Goal: Participate in discussion: Engage in conversation with other users on a specific topic

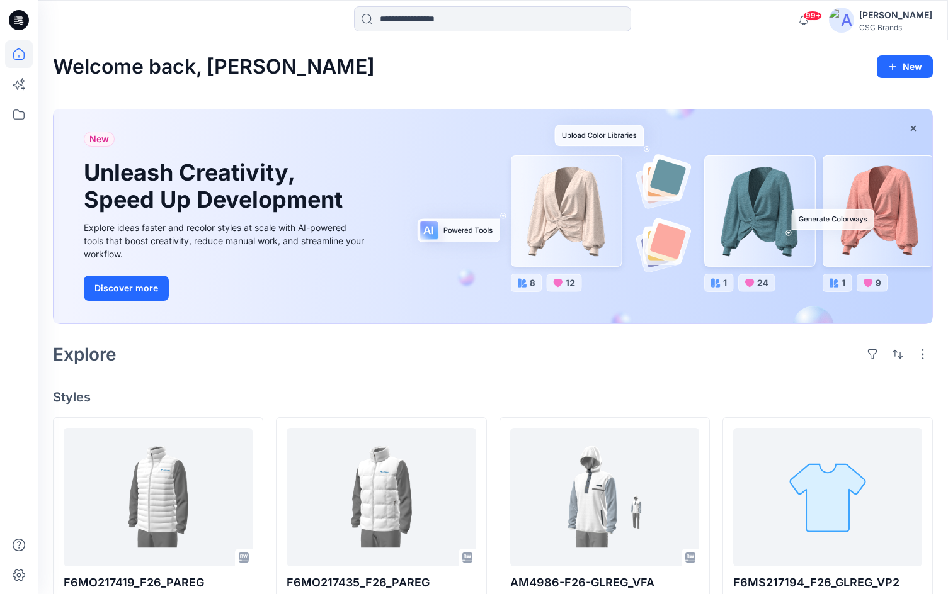
scroll to position [195, 0]
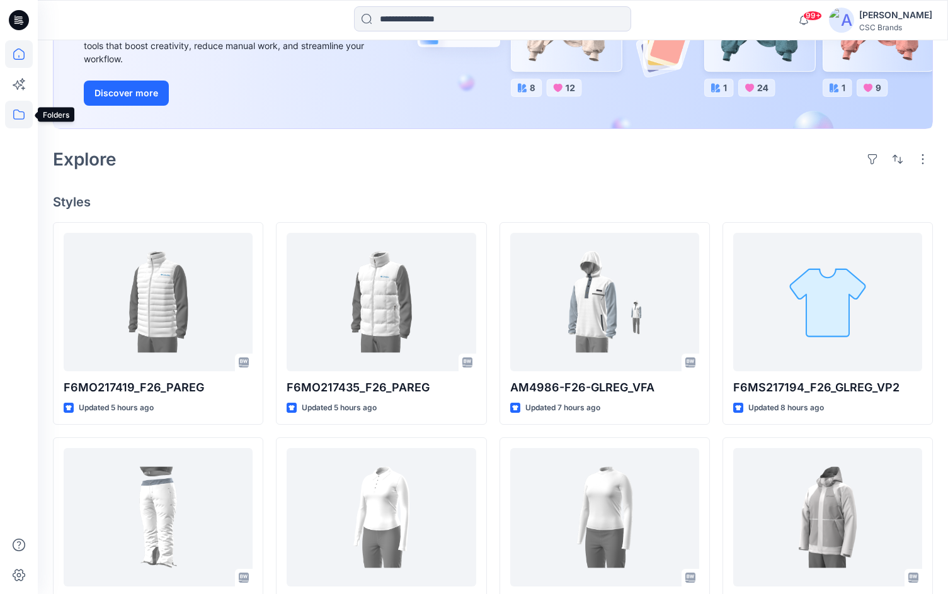
click at [18, 111] on icon at bounding box center [19, 115] width 28 height 28
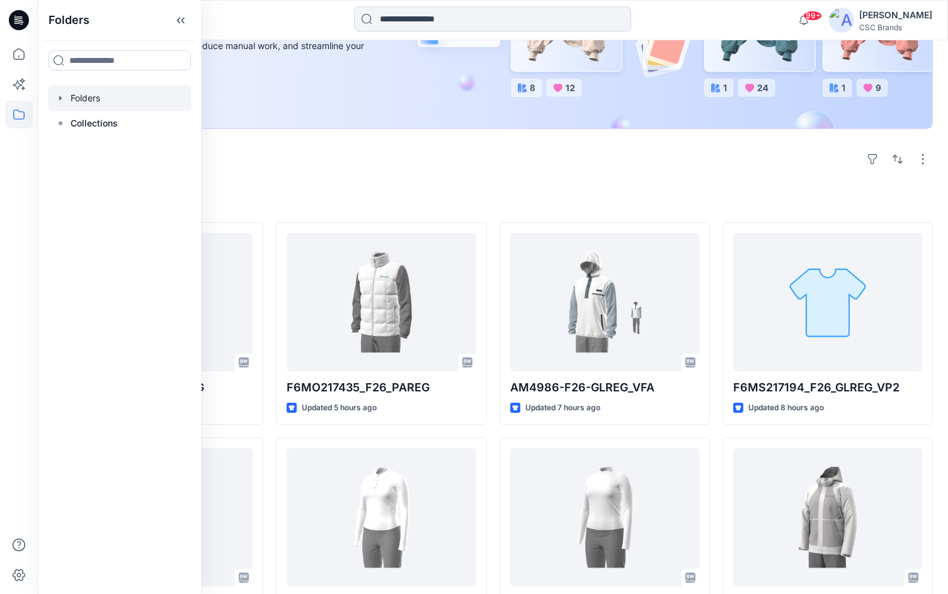
click at [91, 99] on div at bounding box center [120, 98] width 144 height 25
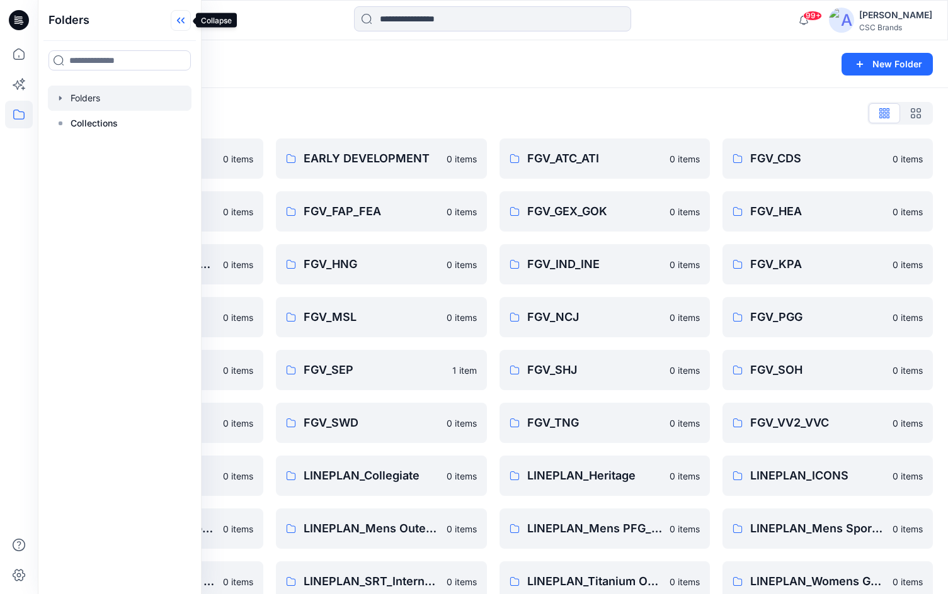
click at [180, 22] on icon at bounding box center [181, 20] width 20 height 21
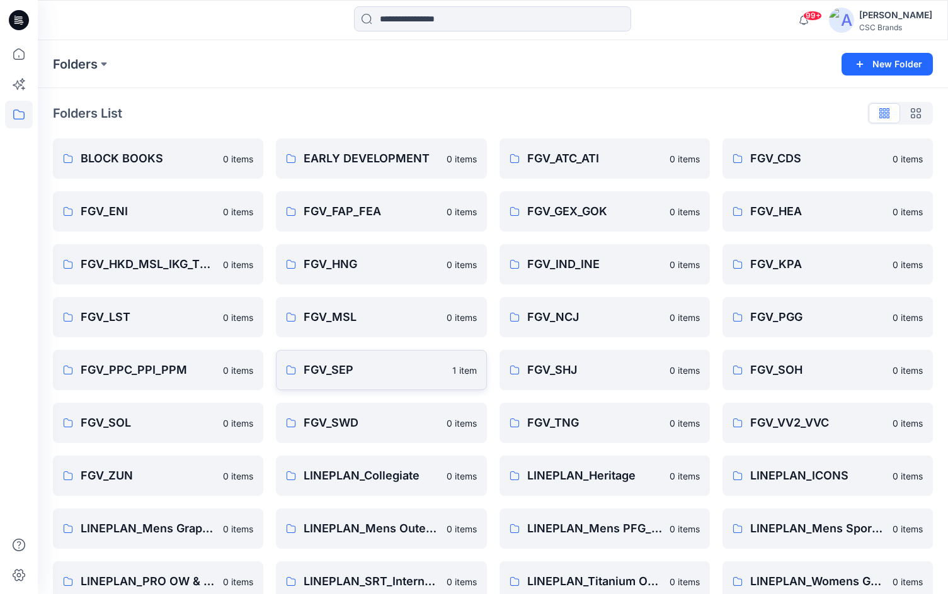
click at [420, 370] on p "FGV_SEP" at bounding box center [373, 370] width 140 height 18
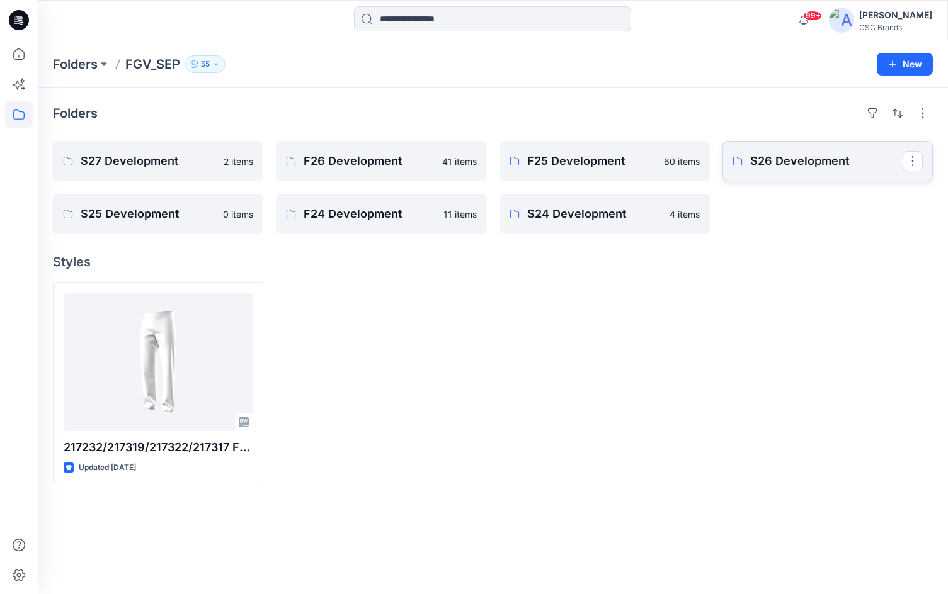
click at [807, 164] on p "S26 Development" at bounding box center [826, 161] width 152 height 18
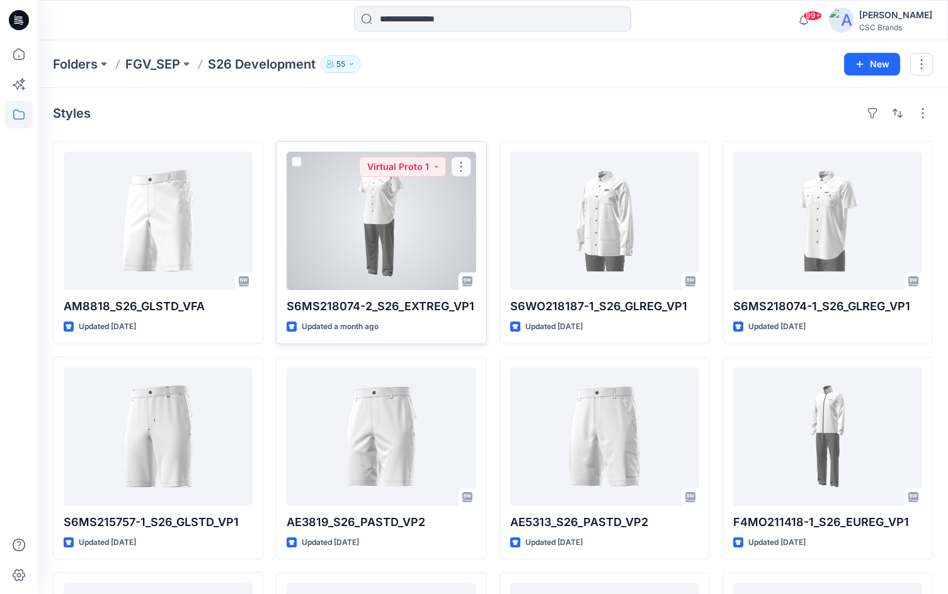
click at [412, 209] on div at bounding box center [380, 221] width 189 height 139
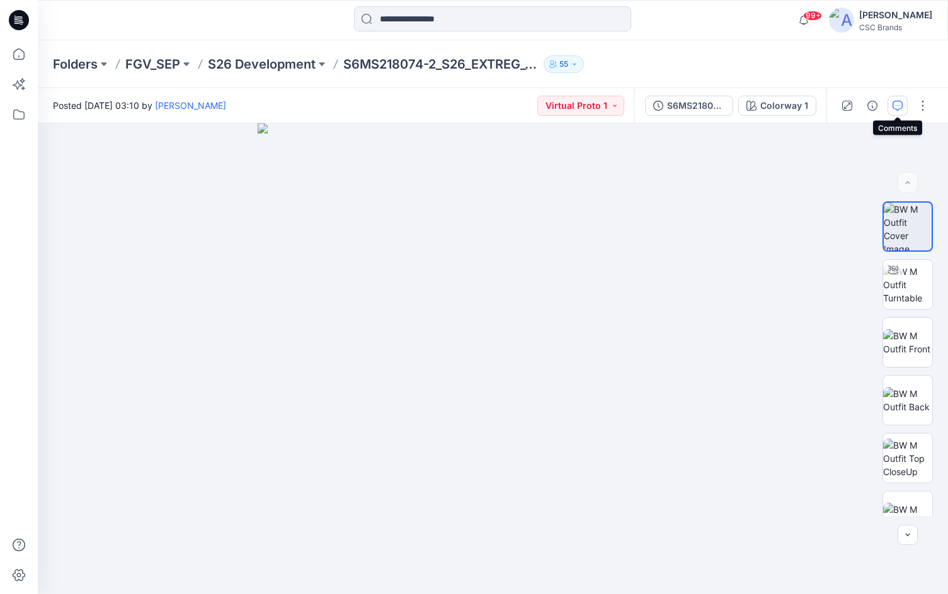
click at [899, 108] on icon "button" at bounding box center [897, 106] width 10 height 10
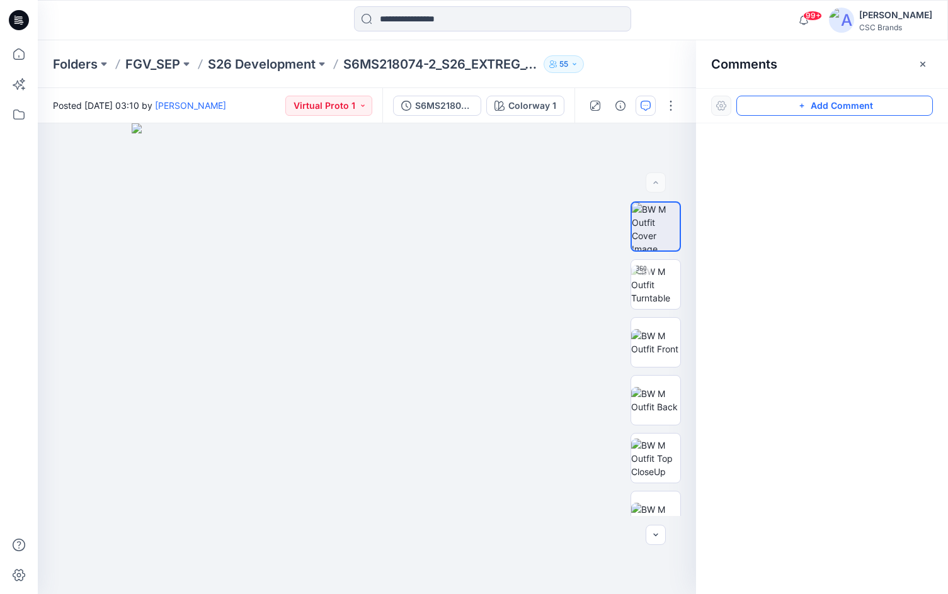
click at [794, 104] on button "Add Comment" at bounding box center [834, 106] width 196 height 20
click at [723, 108] on div at bounding box center [721, 106] width 20 height 20
click at [788, 108] on button "Click on the style to leave a comment" at bounding box center [834, 106] width 196 height 20
click at [419, 230] on div "1" at bounding box center [367, 358] width 658 height 471
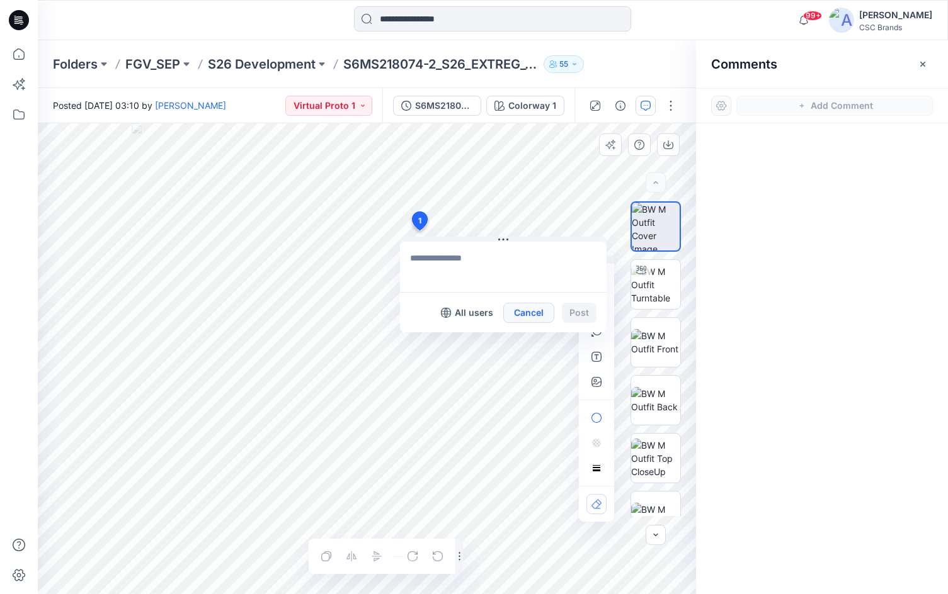
click at [535, 309] on button "Cancel" at bounding box center [528, 313] width 51 height 20
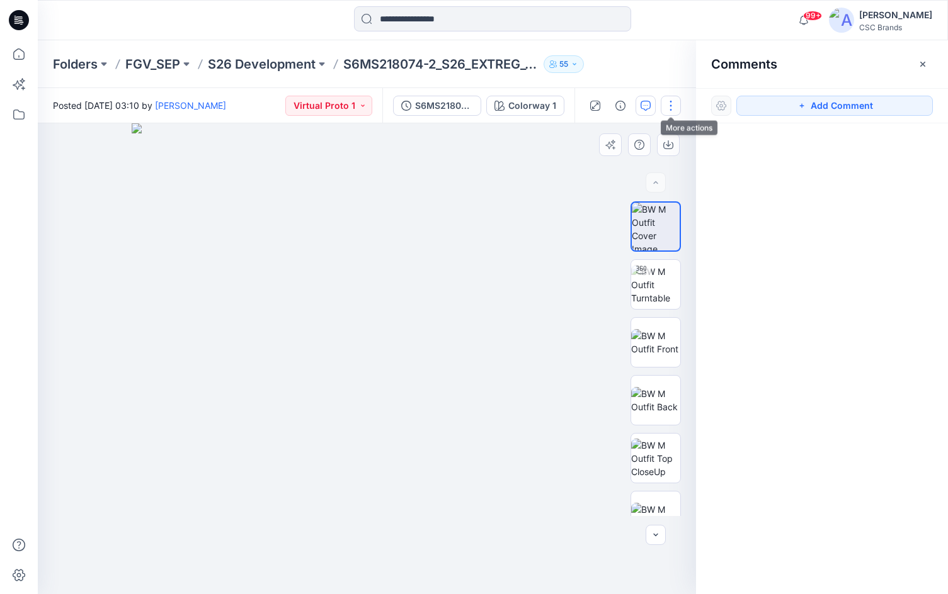
click at [672, 106] on button "button" at bounding box center [670, 106] width 20 height 20
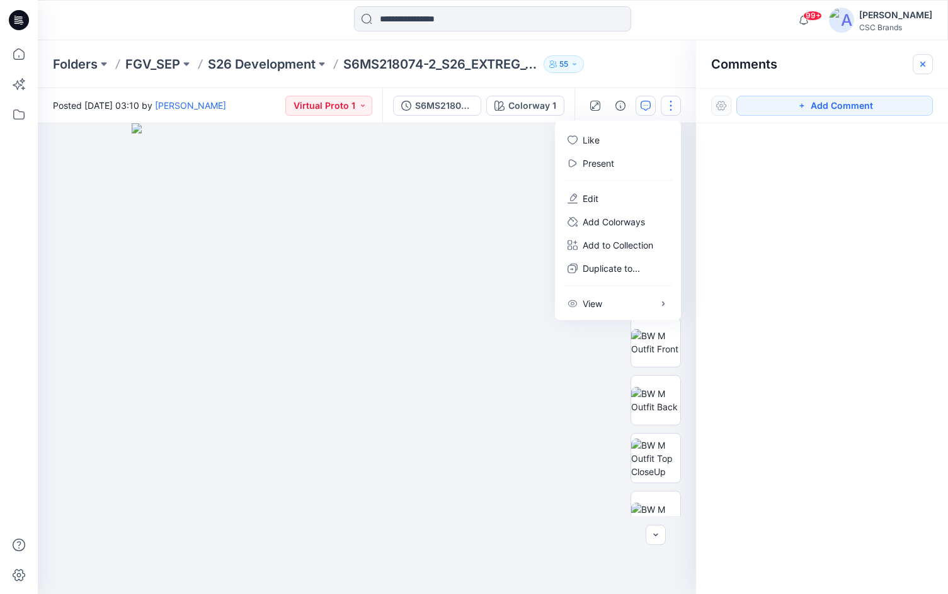
click at [921, 62] on icon "button" at bounding box center [922, 63] width 5 height 5
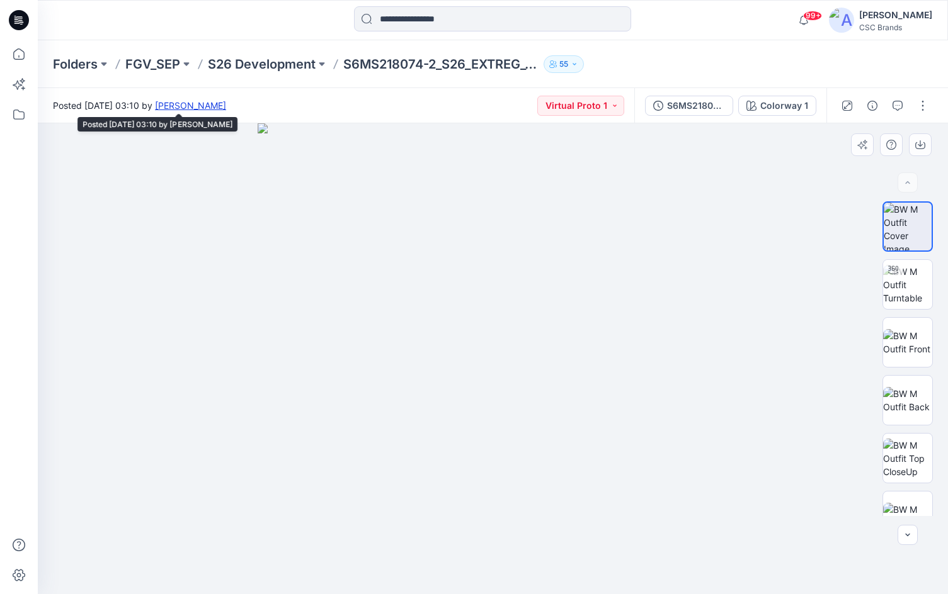
click at [226, 109] on link "[PERSON_NAME]" at bounding box center [190, 105] width 71 height 11
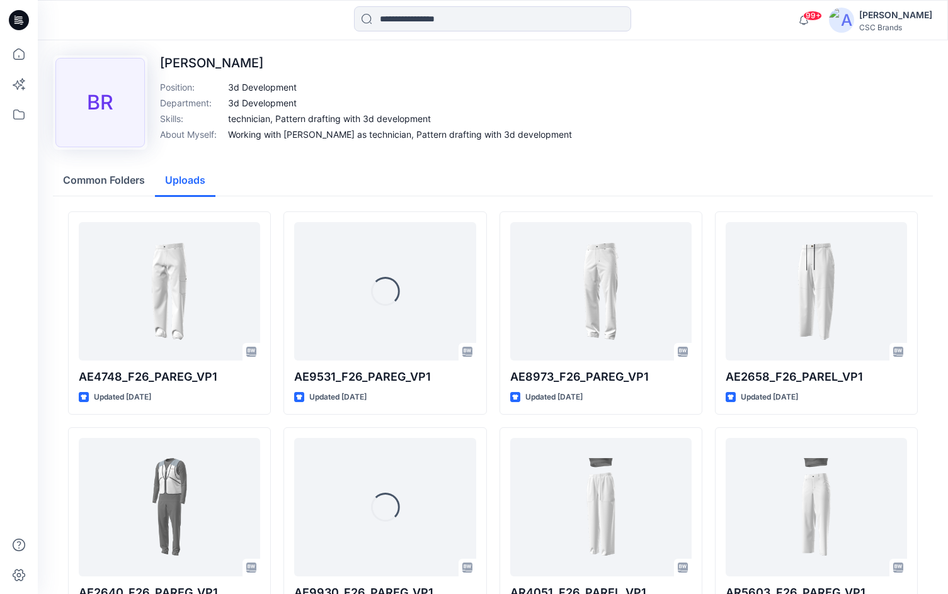
click at [183, 180] on button "Uploads" at bounding box center [185, 181] width 60 height 32
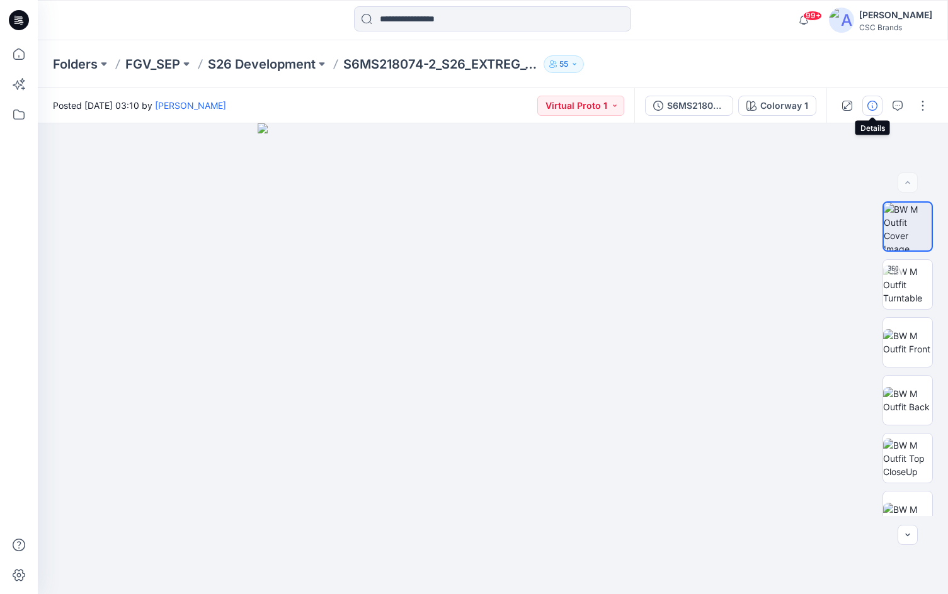
click at [881, 112] on button "button" at bounding box center [872, 106] width 20 height 20
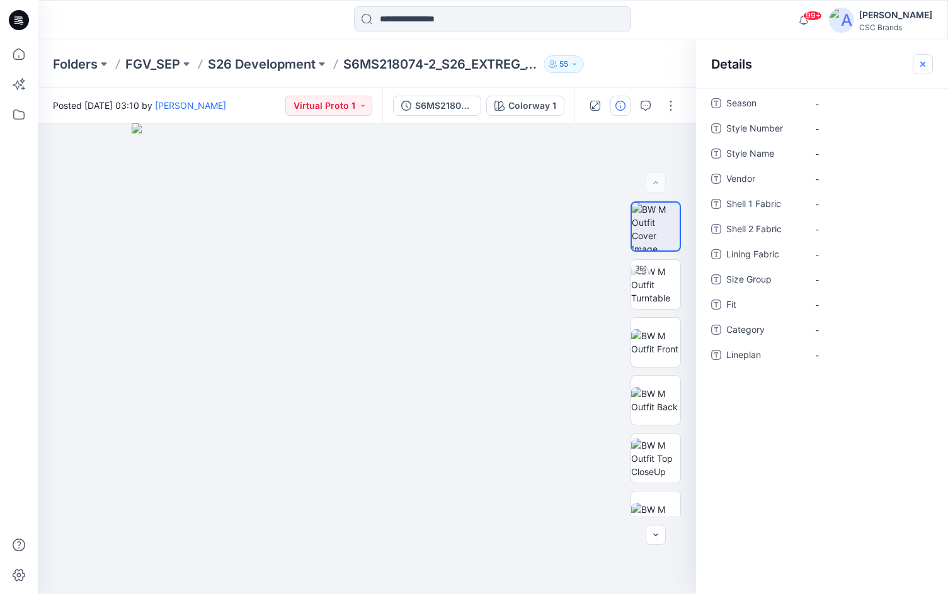
click at [923, 62] on icon "button" at bounding box center [922, 64] width 10 height 10
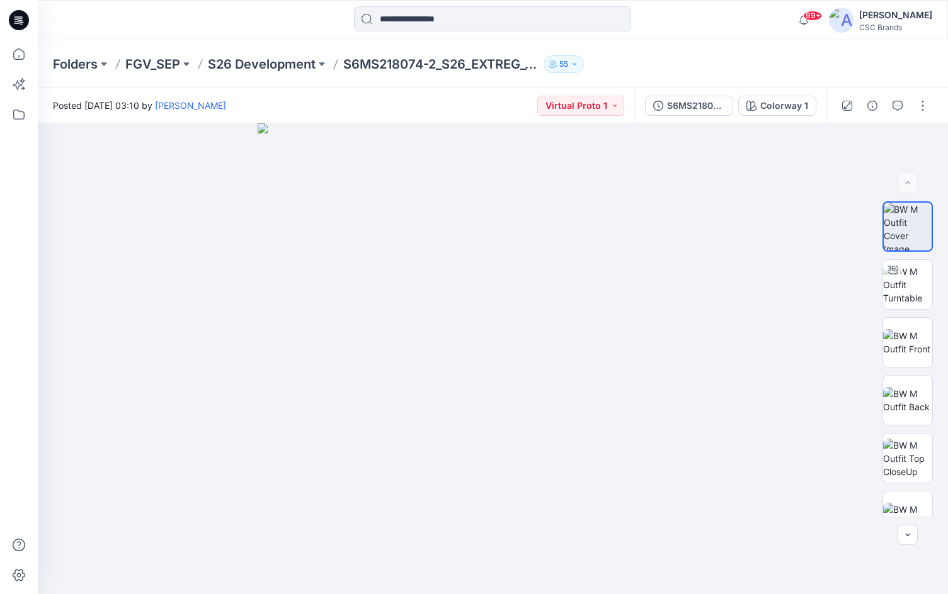
click at [932, 108] on div at bounding box center [884, 105] width 116 height 35
click at [921, 106] on button "button" at bounding box center [922, 106] width 20 height 20
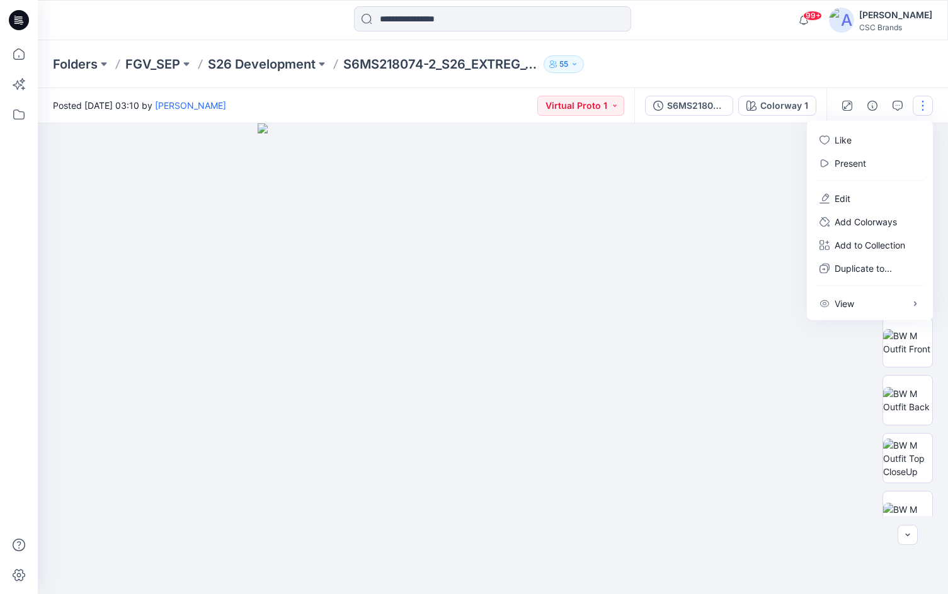
click at [921, 106] on button "button" at bounding box center [922, 106] width 20 height 20
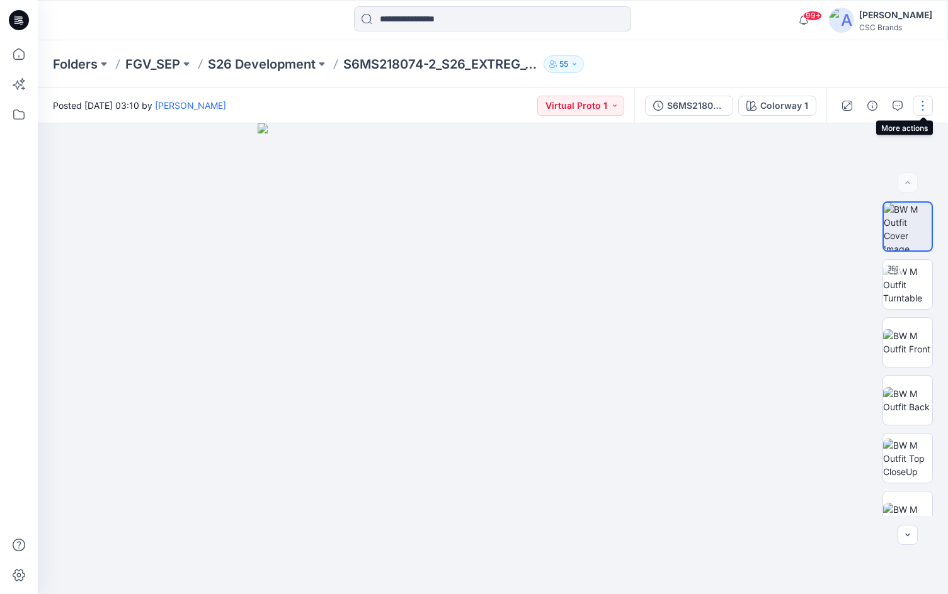
click at [921, 106] on button "button" at bounding box center [922, 106] width 20 height 20
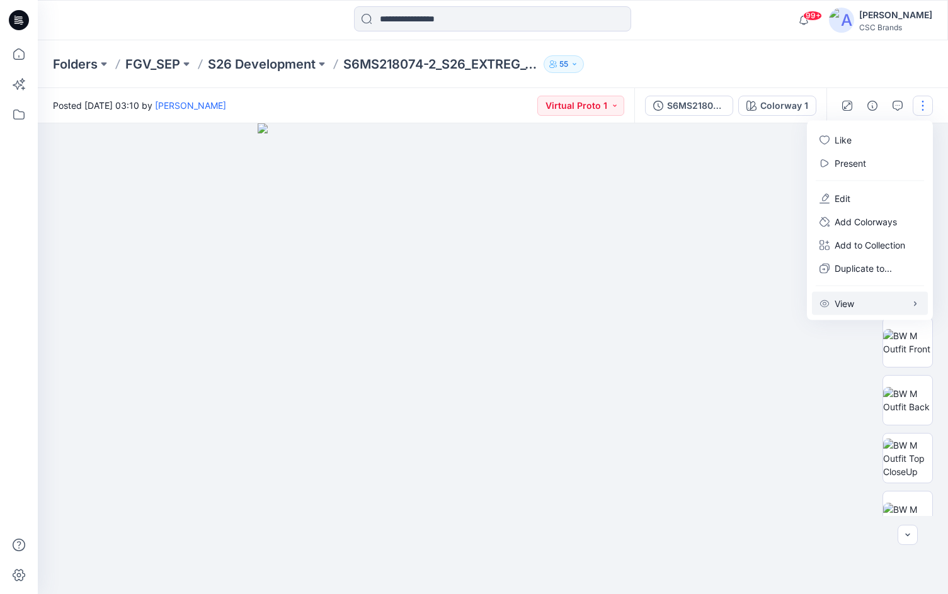
click at [849, 309] on p "View" at bounding box center [844, 303] width 20 height 13
click at [25, 86] on icon at bounding box center [19, 85] width 28 height 28
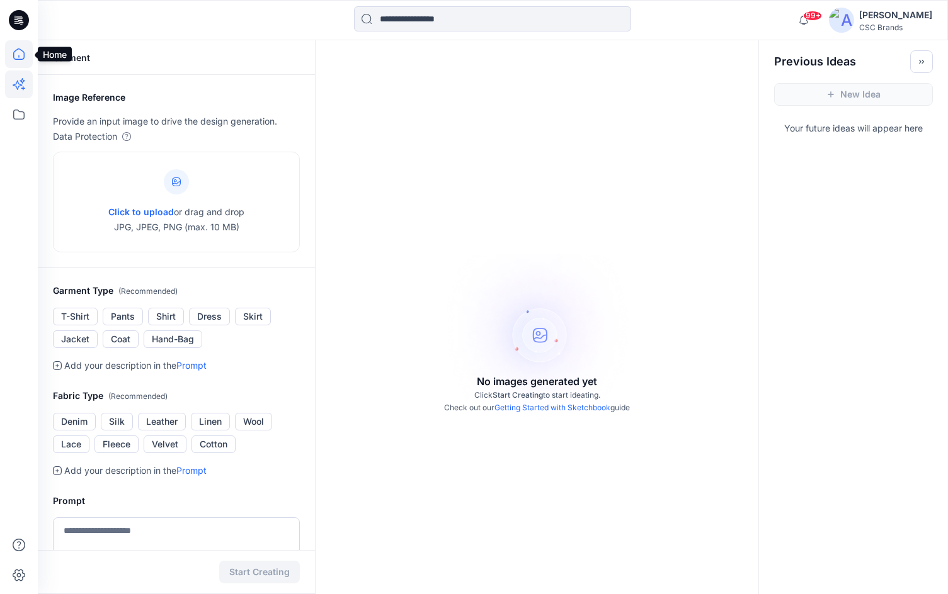
click at [19, 53] on icon at bounding box center [19, 54] width 28 height 28
